Goal: Navigation & Orientation: Find specific page/section

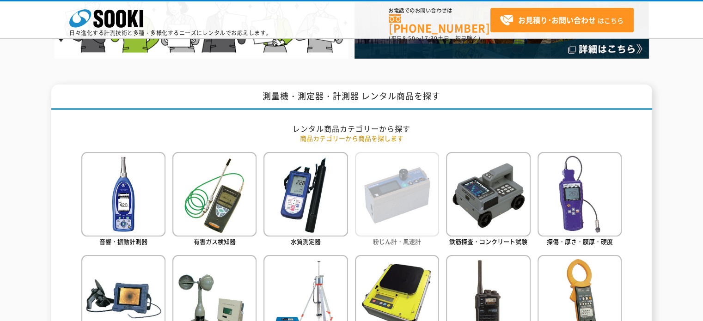
scroll to position [431, 0]
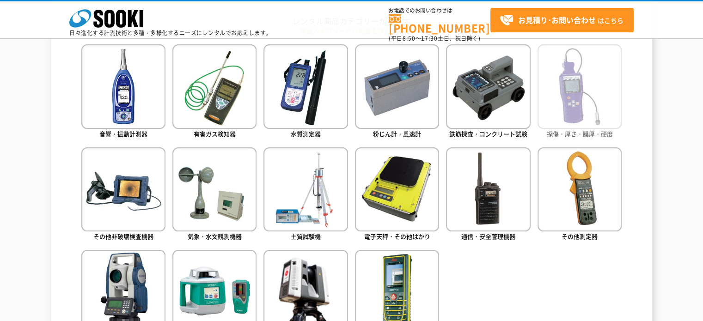
click at [607, 109] on img at bounding box center [579, 86] width 84 height 84
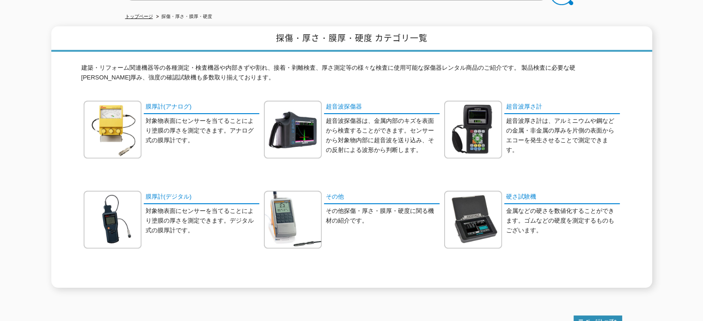
scroll to position [108, 0]
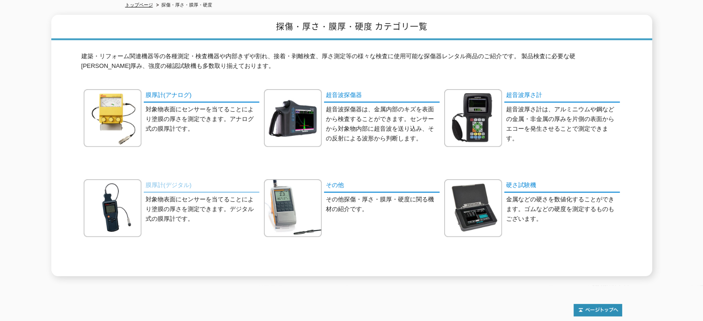
click at [182, 180] on link "膜厚計(デジタル)" at bounding box center [201, 185] width 115 height 13
